Goal: Task Accomplishment & Management: Use online tool/utility

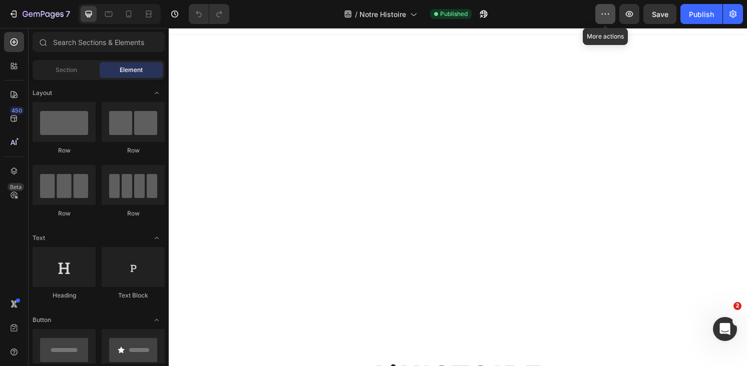
click at [602, 17] on icon "button" at bounding box center [605, 14] width 10 height 10
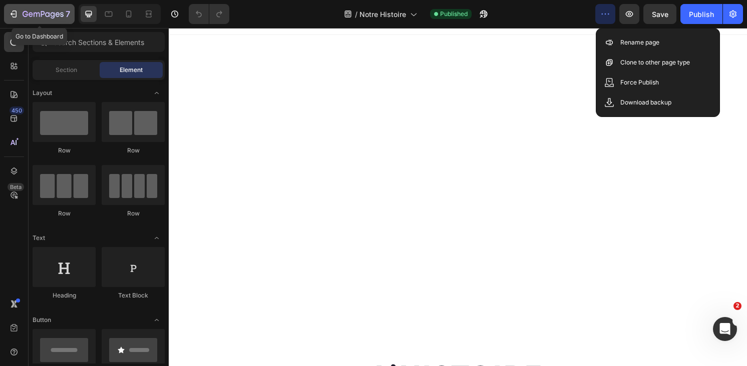
click at [17, 7] on button "7" at bounding box center [39, 14] width 71 height 20
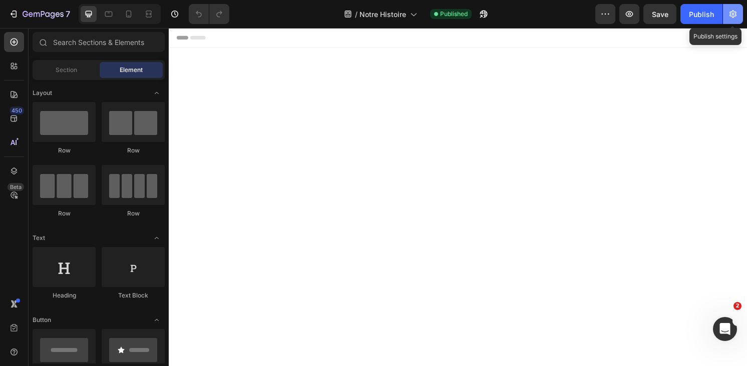
click at [732, 15] on icon "button" at bounding box center [732, 15] width 7 height 8
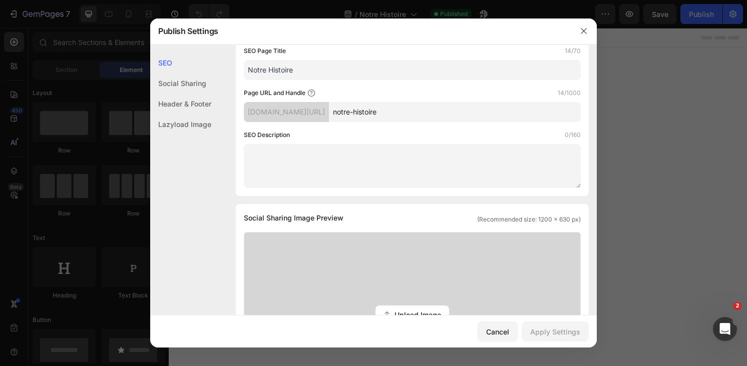
scroll to position [82, 0]
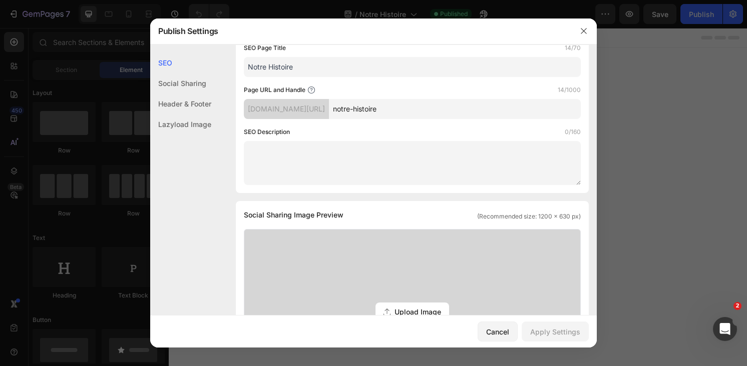
click at [181, 94] on div "Social Sharing" at bounding box center [180, 104] width 61 height 21
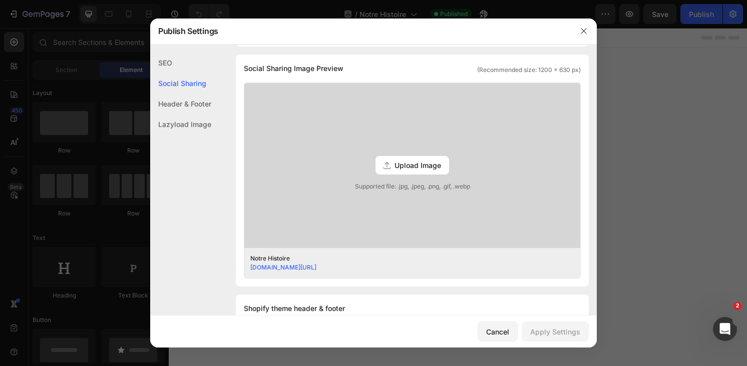
click at [177, 114] on div "Header & Footer" at bounding box center [180, 124] width 61 height 21
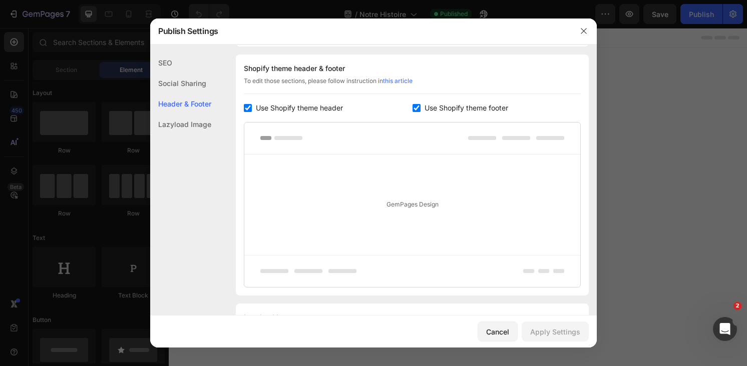
click at [178, 126] on div "Lazyload Image" at bounding box center [180, 124] width 61 height 21
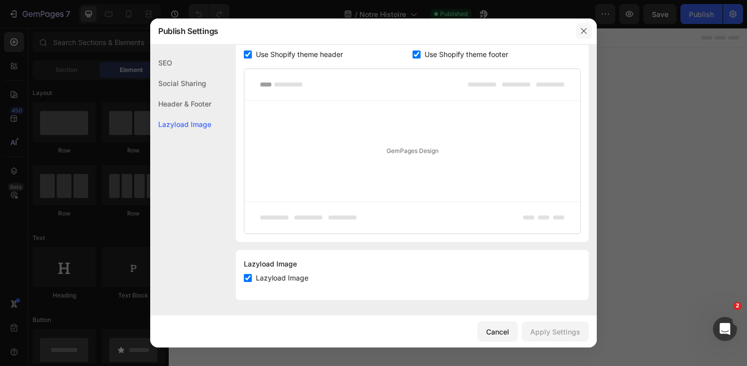
click at [580, 33] on icon "button" at bounding box center [583, 31] width 8 height 8
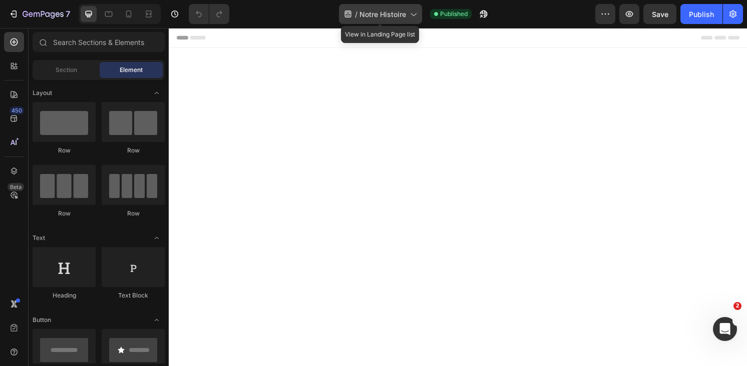
click at [408, 13] on icon at bounding box center [413, 14] width 10 height 10
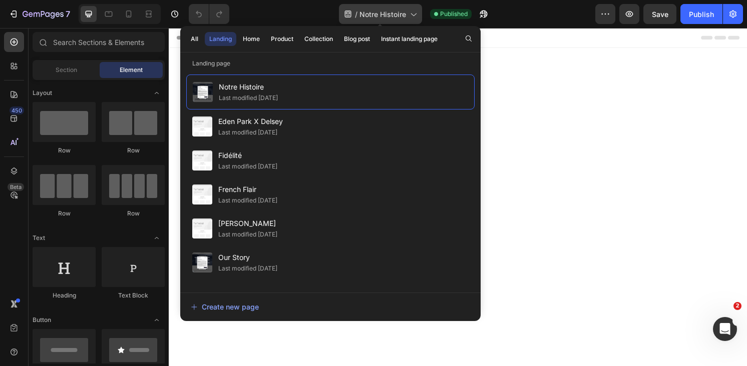
click at [408, 13] on icon at bounding box center [413, 14] width 10 height 10
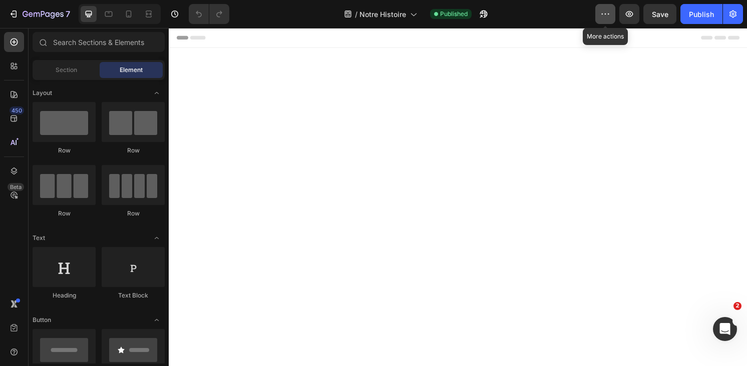
click at [605, 16] on icon "button" at bounding box center [605, 14] width 10 height 10
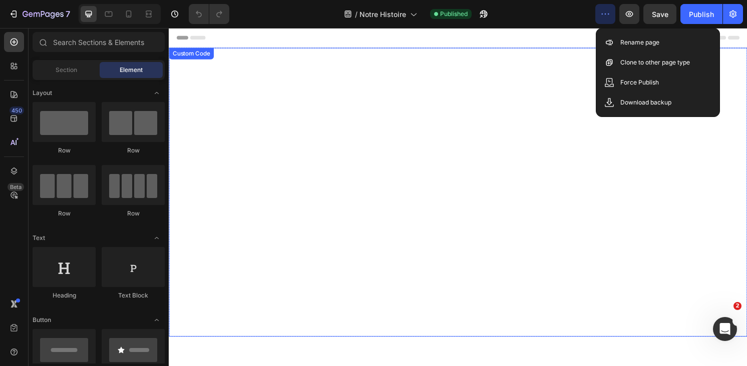
click at [410, 156] on video at bounding box center [469, 199] width 600 height 300
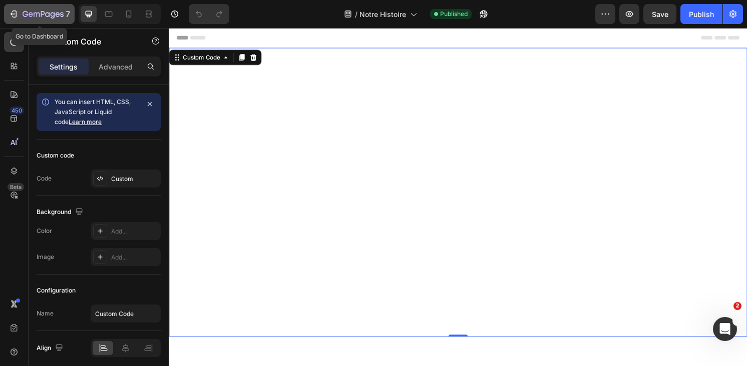
click at [18, 21] on button "7" at bounding box center [39, 14] width 71 height 20
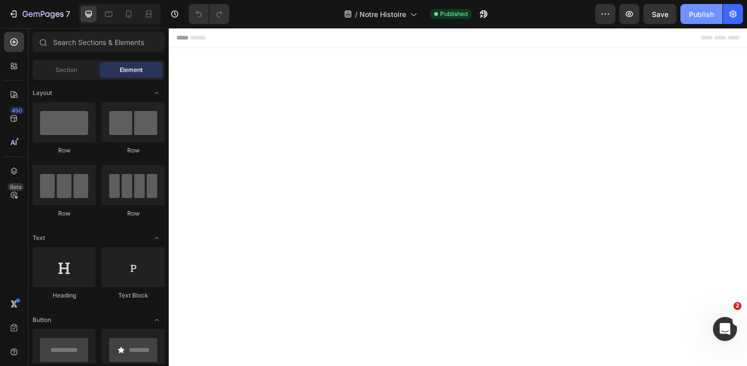
click at [686, 11] on button "Publish" at bounding box center [701, 14] width 42 height 20
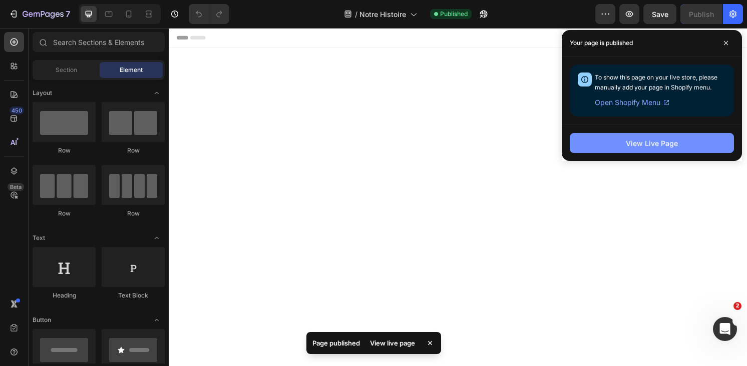
click at [668, 144] on div "View Live Page" at bounding box center [651, 143] width 52 height 11
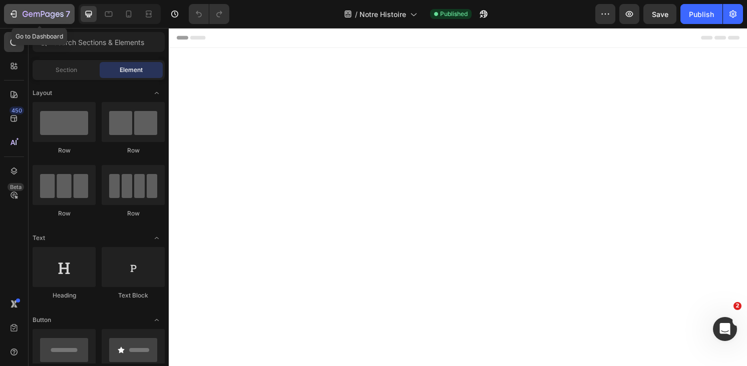
click at [24, 12] on icon "button" at bounding box center [43, 15] width 41 height 9
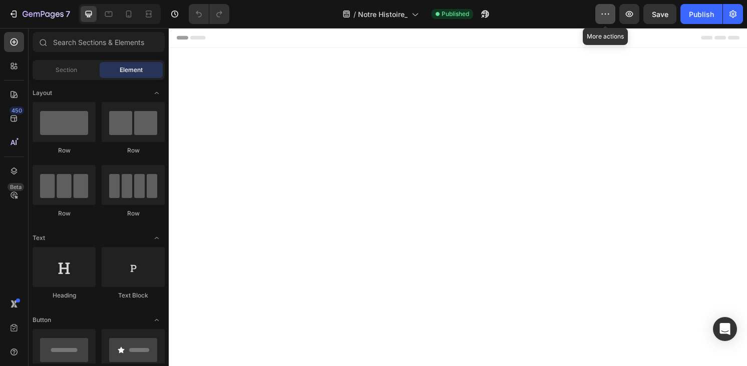
click at [607, 14] on icon "button" at bounding box center [605, 14] width 10 height 10
click at [22, 349] on div at bounding box center [14, 352] width 20 height 20
click at [20, 297] on div at bounding box center [14, 304] width 20 height 20
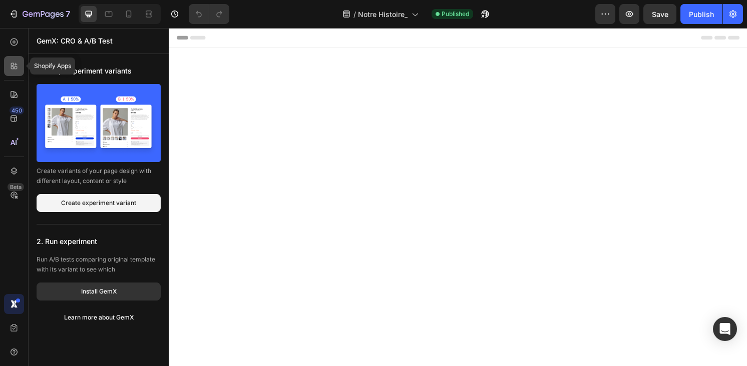
click at [15, 74] on div at bounding box center [14, 66] width 20 height 20
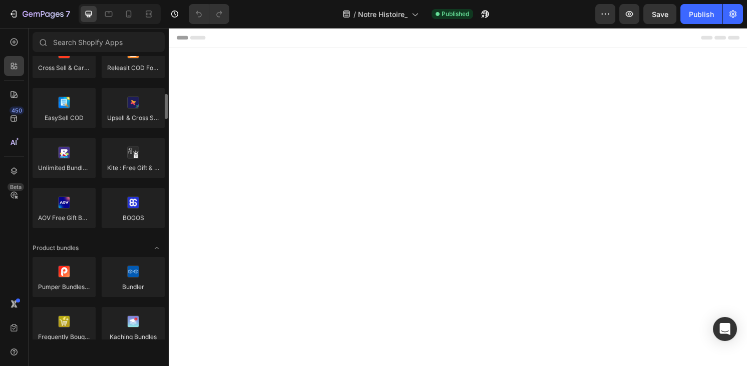
scroll to position [563, 0]
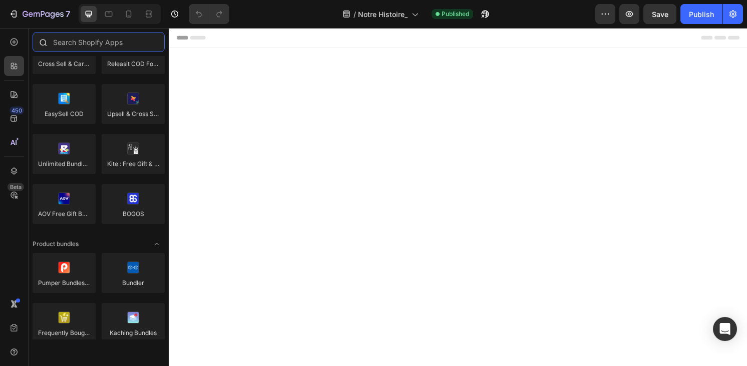
click at [70, 41] on input "text" at bounding box center [99, 42] width 132 height 20
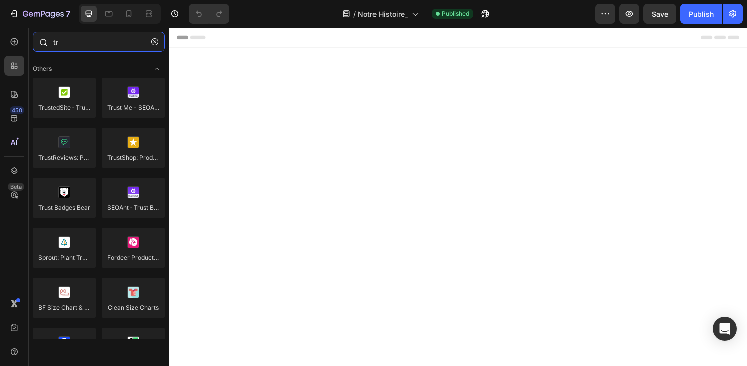
type input "t"
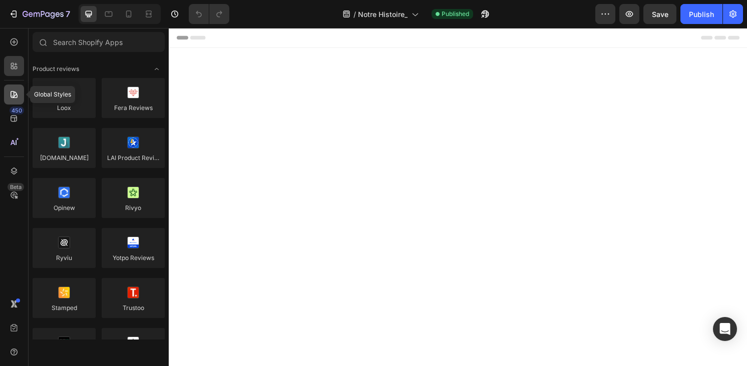
click at [15, 96] on icon at bounding box center [14, 94] width 7 height 7
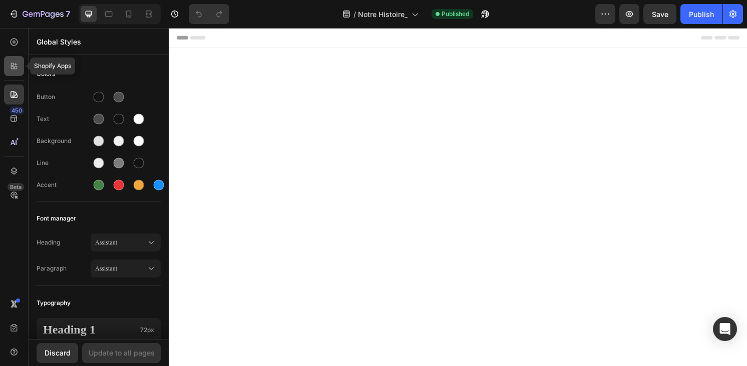
click at [17, 74] on div at bounding box center [14, 66] width 20 height 20
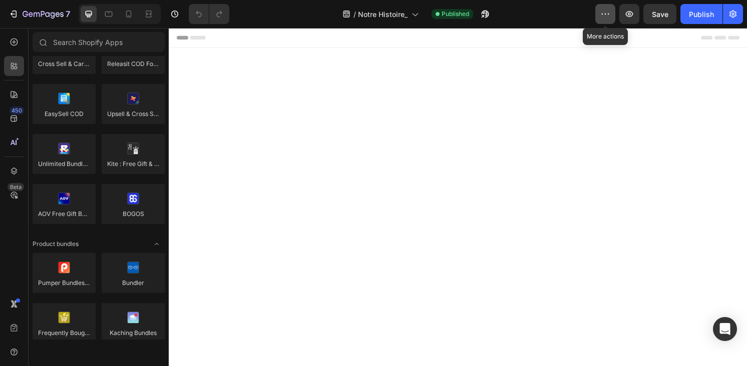
click at [605, 19] on button "button" at bounding box center [605, 14] width 20 height 20
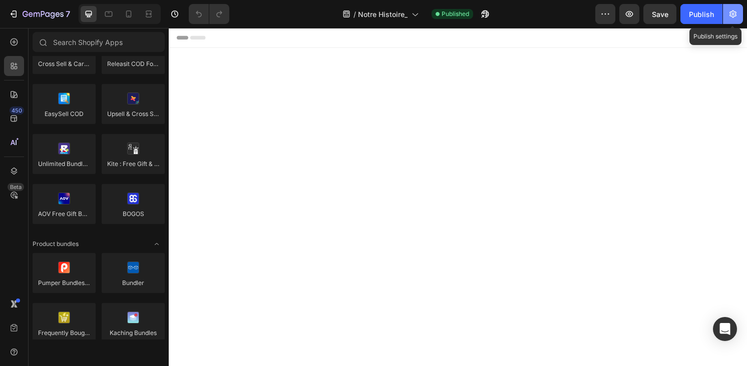
click at [727, 14] on button "button" at bounding box center [733, 14] width 20 height 20
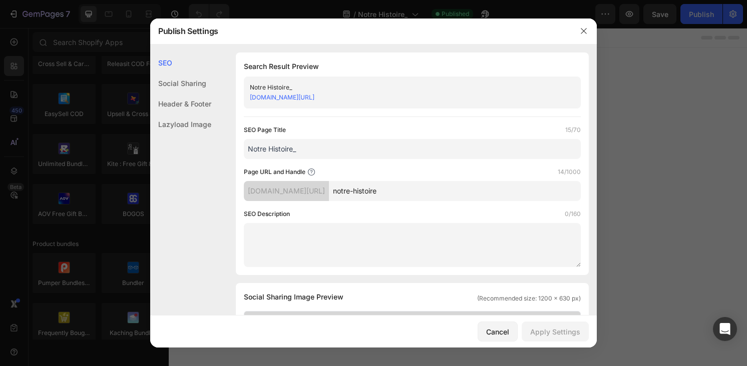
click at [296, 156] on input "Notre Histoire_" at bounding box center [412, 149] width 337 height 20
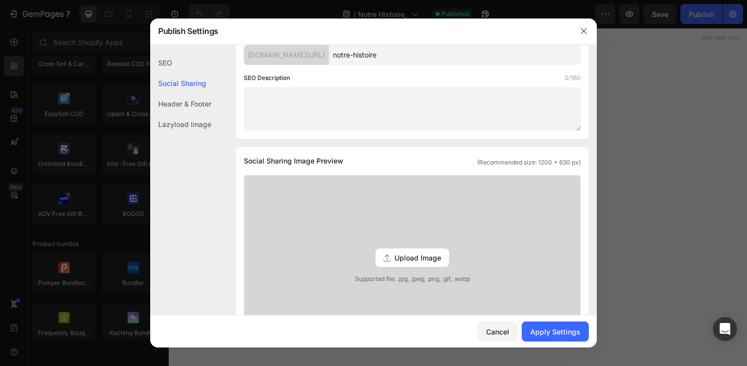
scroll to position [141, 0]
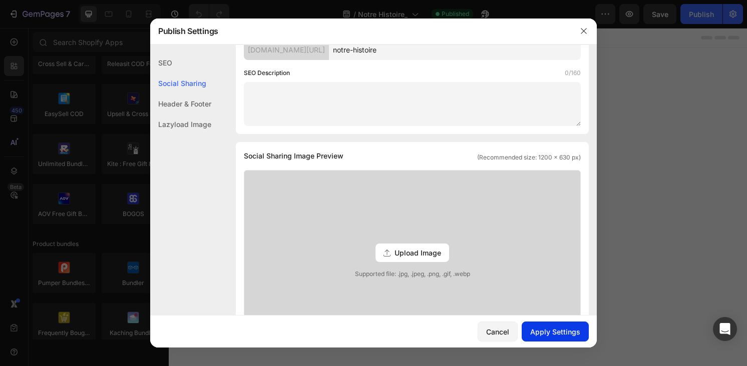
type input "Notre Histoire"
click at [537, 338] on button "Apply Settings" at bounding box center [554, 332] width 67 height 20
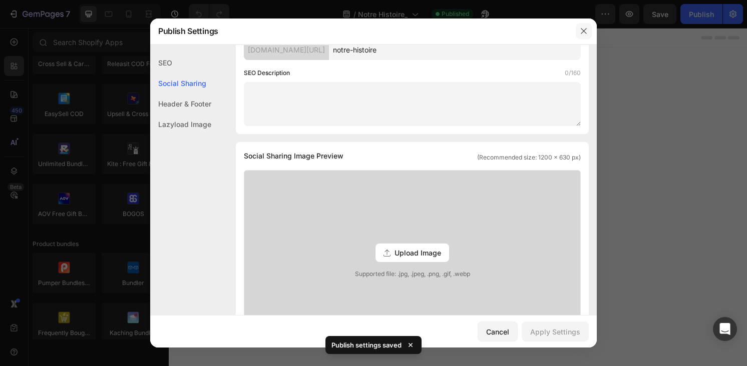
click at [587, 36] on button "button" at bounding box center [583, 31] width 16 height 16
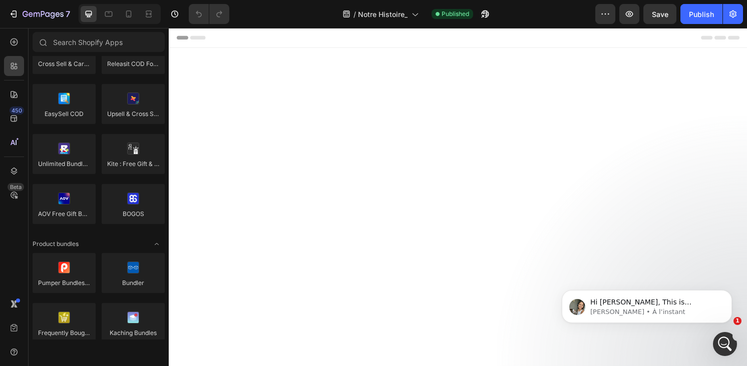
scroll to position [0, 0]
